Goal: Task Accomplishment & Management: Manage account settings

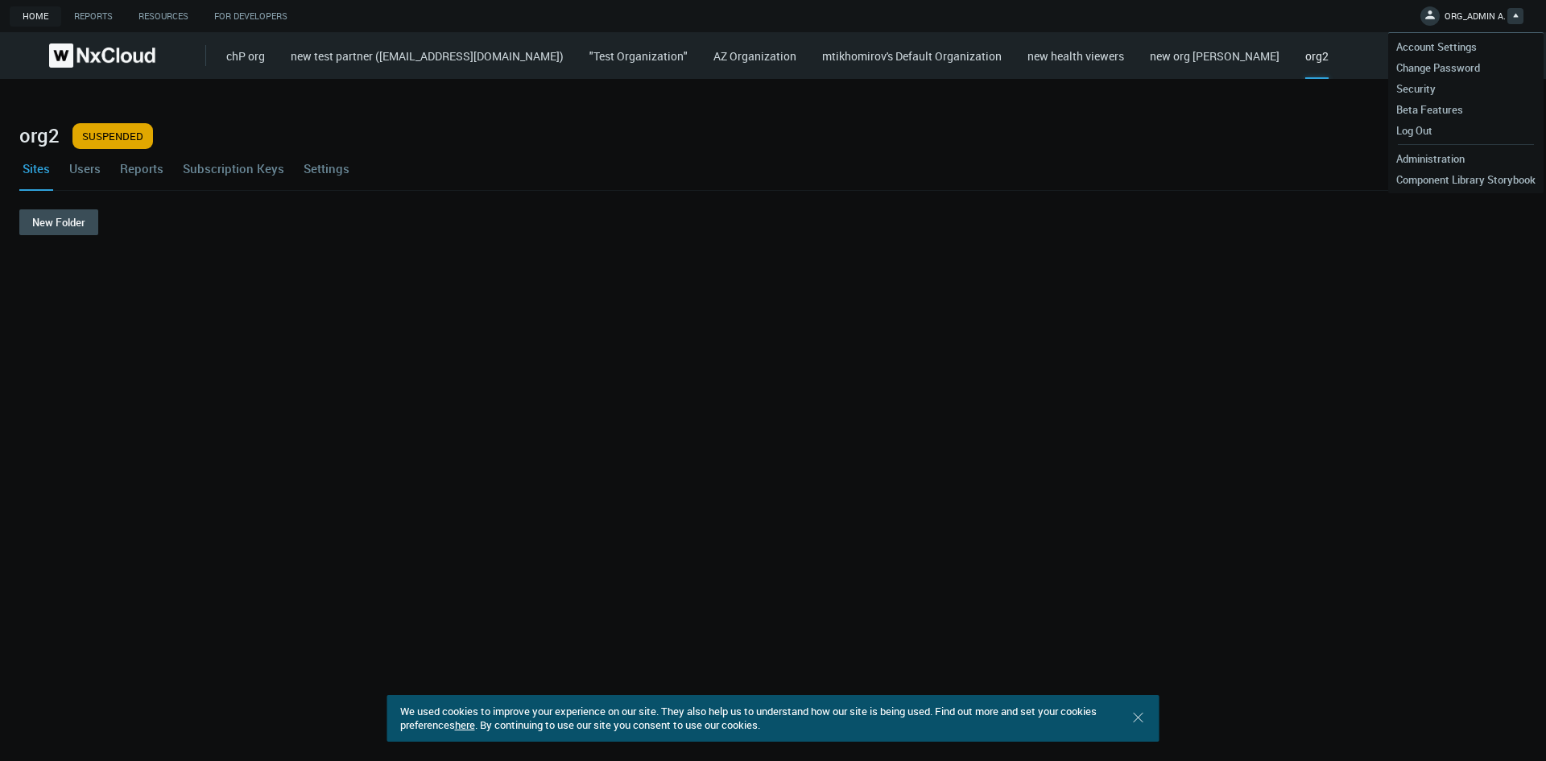
click at [1092, 357] on nx-org-cards-container "New Folder" at bounding box center [772, 475] width 1507 height 532
